Goal: Connect with others: Participate in discussion

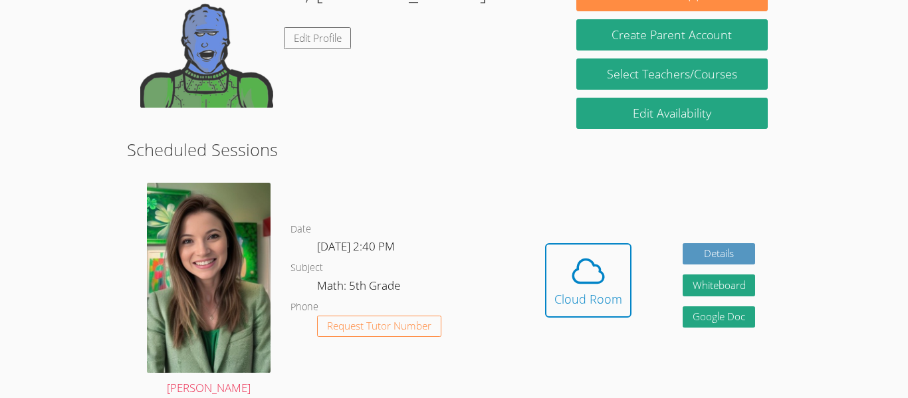
scroll to position [244, 0]
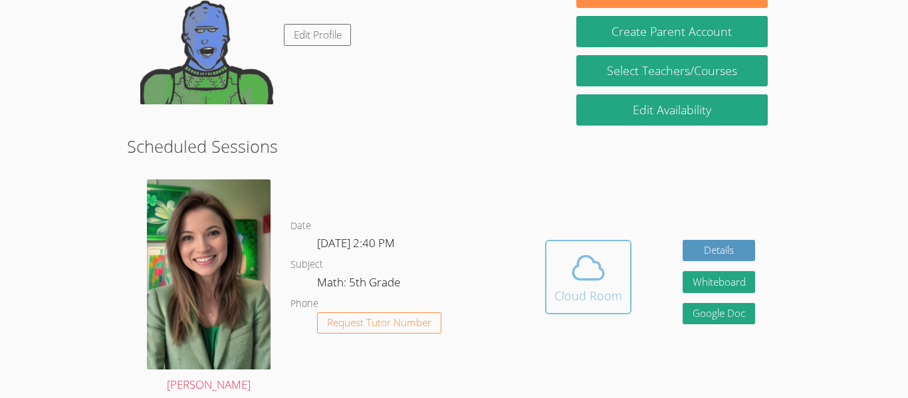
click at [626, 269] on button "Cloud Room" at bounding box center [588, 277] width 86 height 74
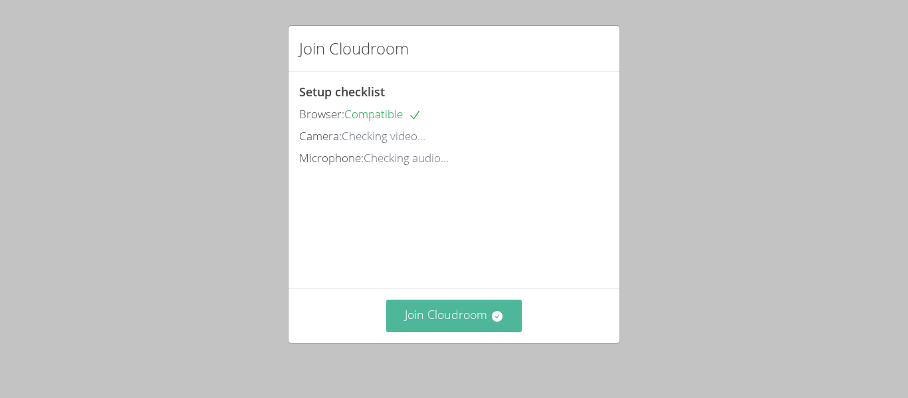
click at [486, 312] on button "Join Cloudroom" at bounding box center [454, 316] width 136 height 33
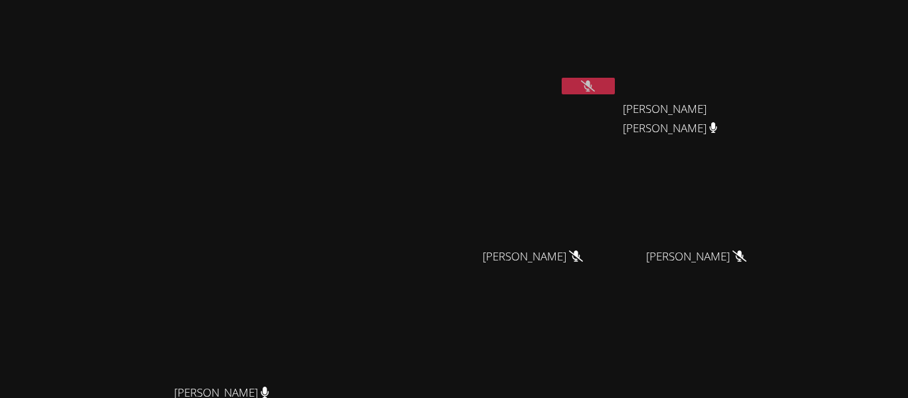
click at [615, 82] on button at bounding box center [588, 86] width 53 height 17
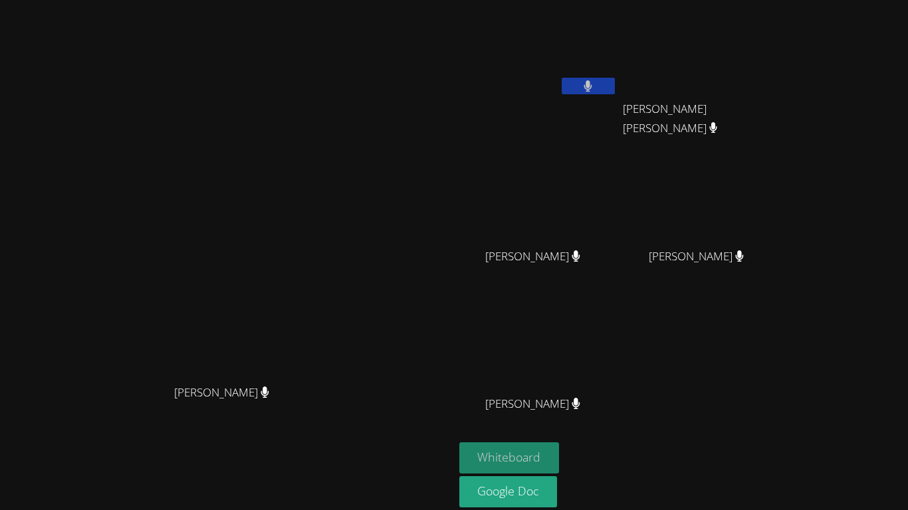
click at [560, 397] on button "Whiteboard" at bounding box center [509, 458] width 100 height 31
